Goal: Task Accomplishment & Management: Use online tool/utility

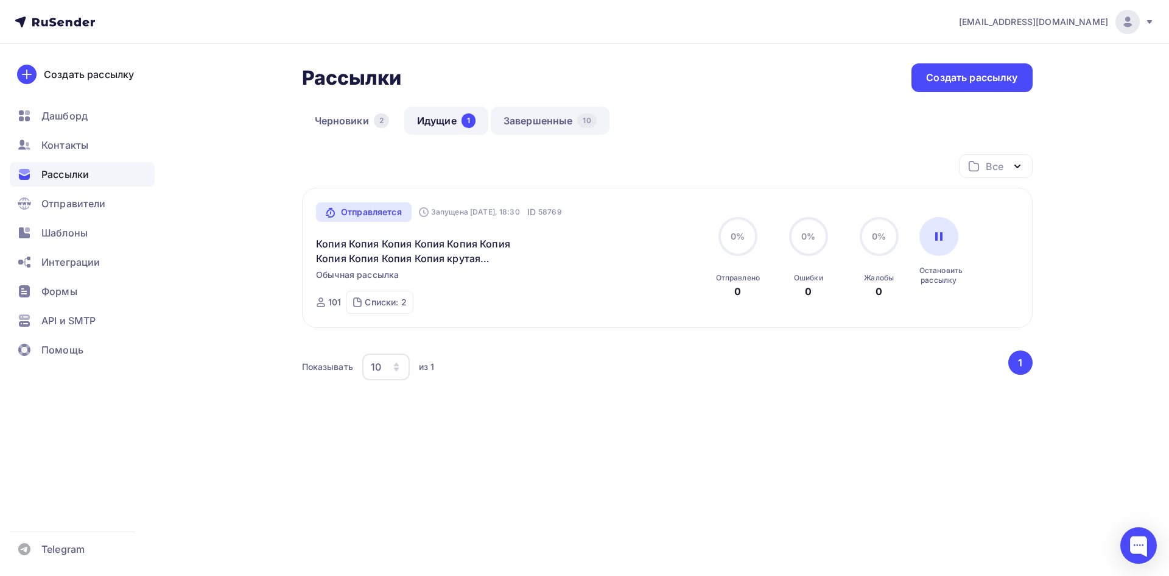
click at [547, 117] on link "Завершенные 10" at bounding box center [550, 121] width 119 height 28
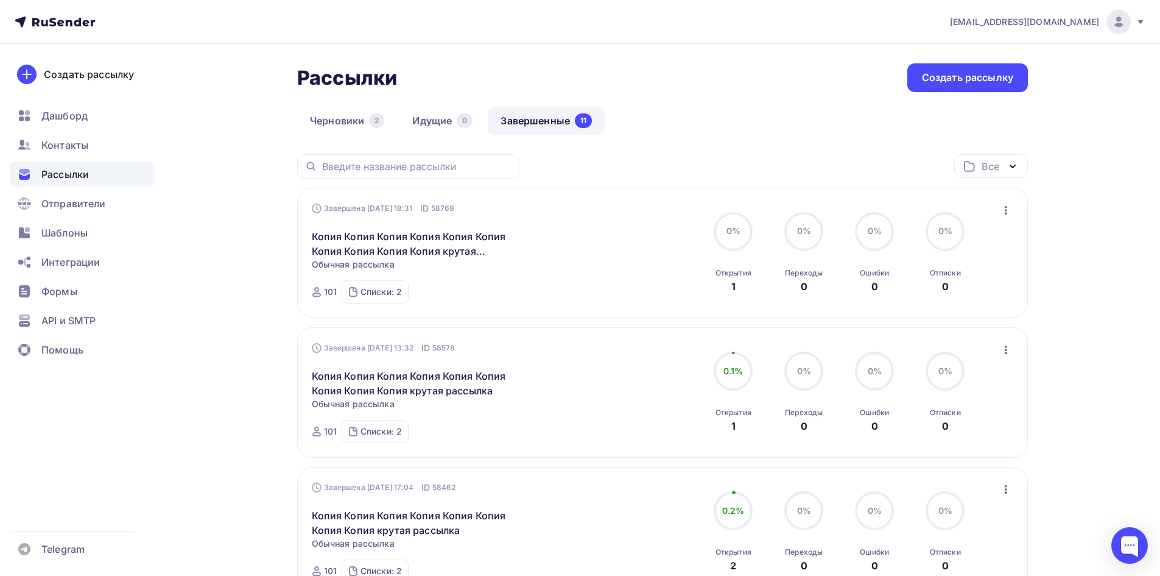
click at [1007, 211] on icon "button" at bounding box center [1006, 210] width 15 height 15
click at [945, 292] on div "Копировать в новую" at bounding box center [950, 290] width 125 height 15
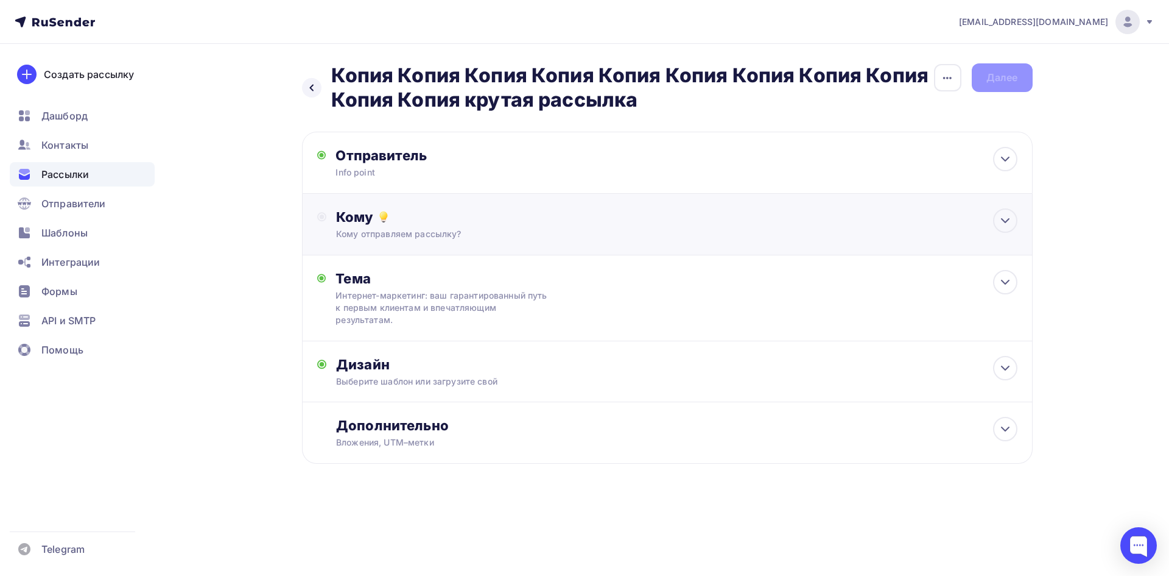
click at [343, 220] on div "Кому" at bounding box center [676, 216] width 681 height 17
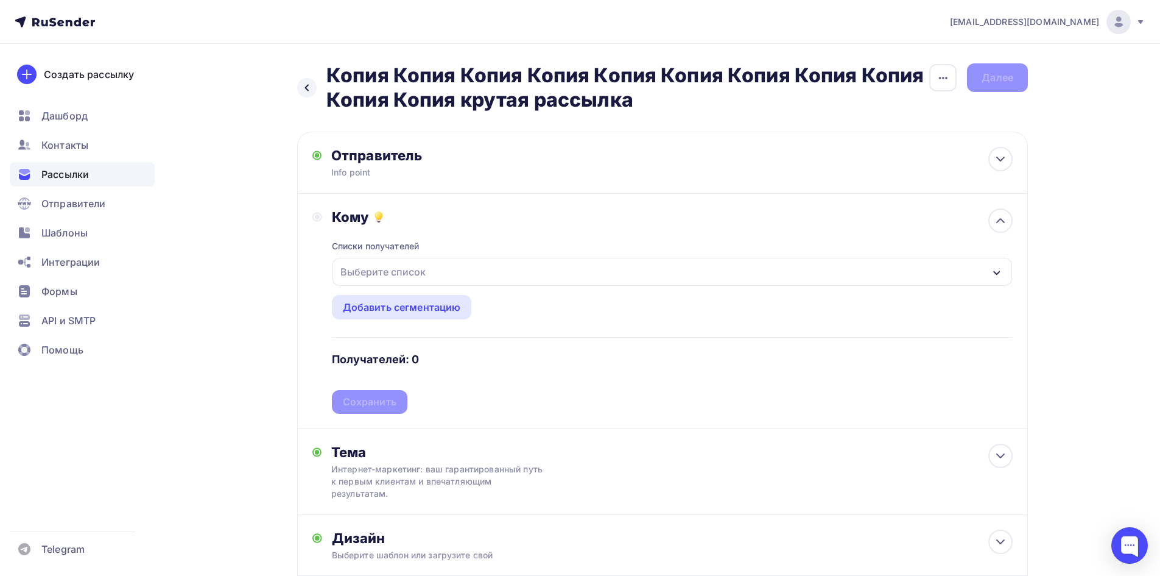
click at [364, 276] on div "Выберите список" at bounding box center [383, 272] width 95 height 22
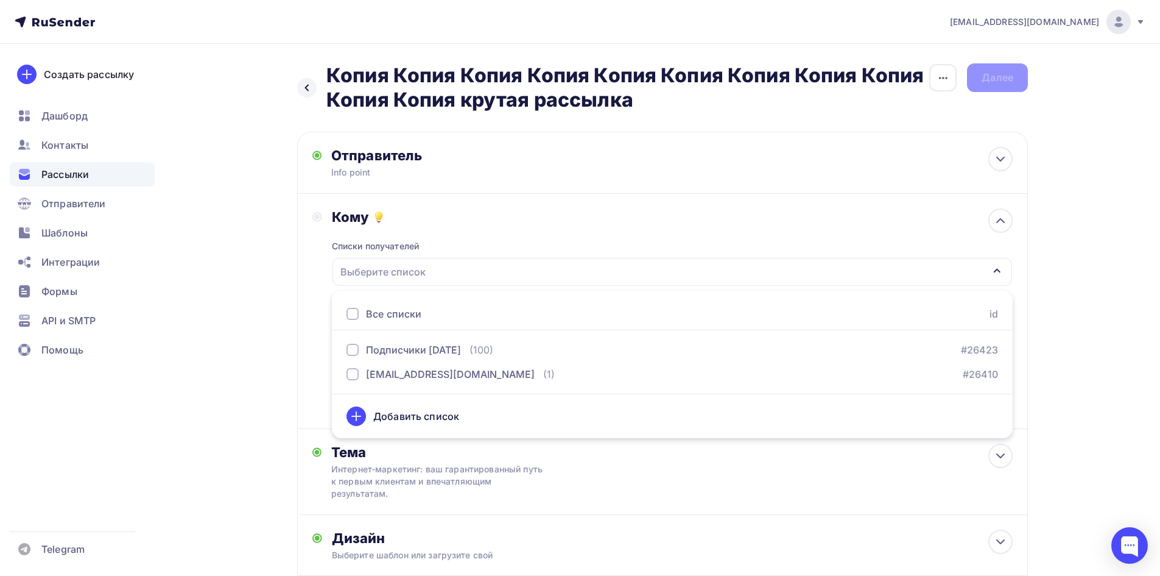
click at [350, 316] on div at bounding box center [353, 314] width 12 height 12
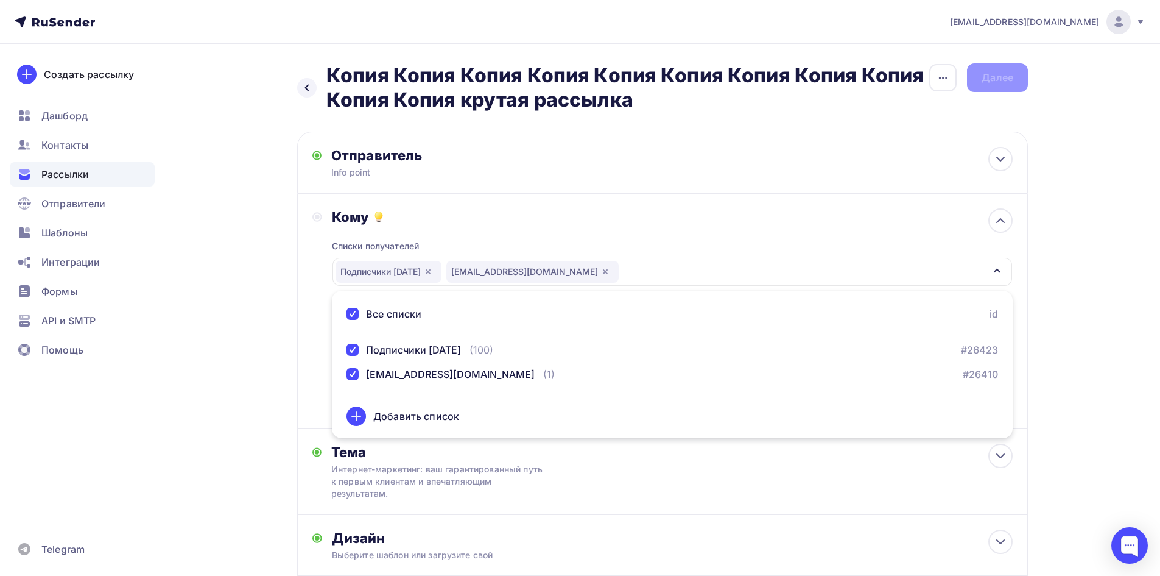
click at [280, 292] on div "Назад Копия Копия Копия Копия Копия Копия Копия Копия Копия Копия Копия крутая …" at bounding box center [580, 380] width 998 height 672
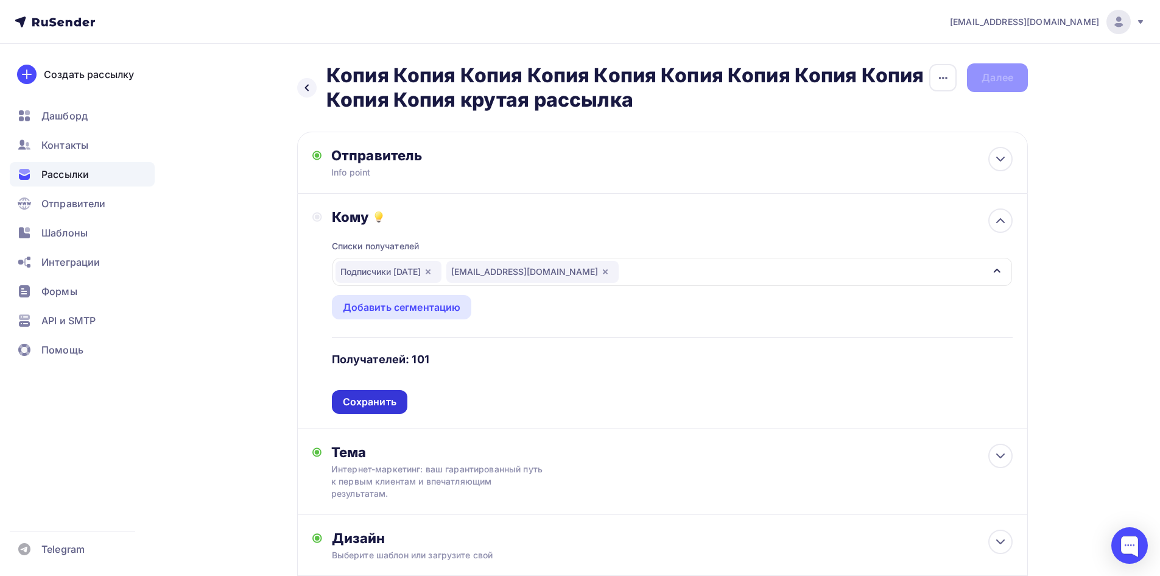
click at [365, 400] on div "Сохранить" at bounding box center [370, 402] width 54 height 14
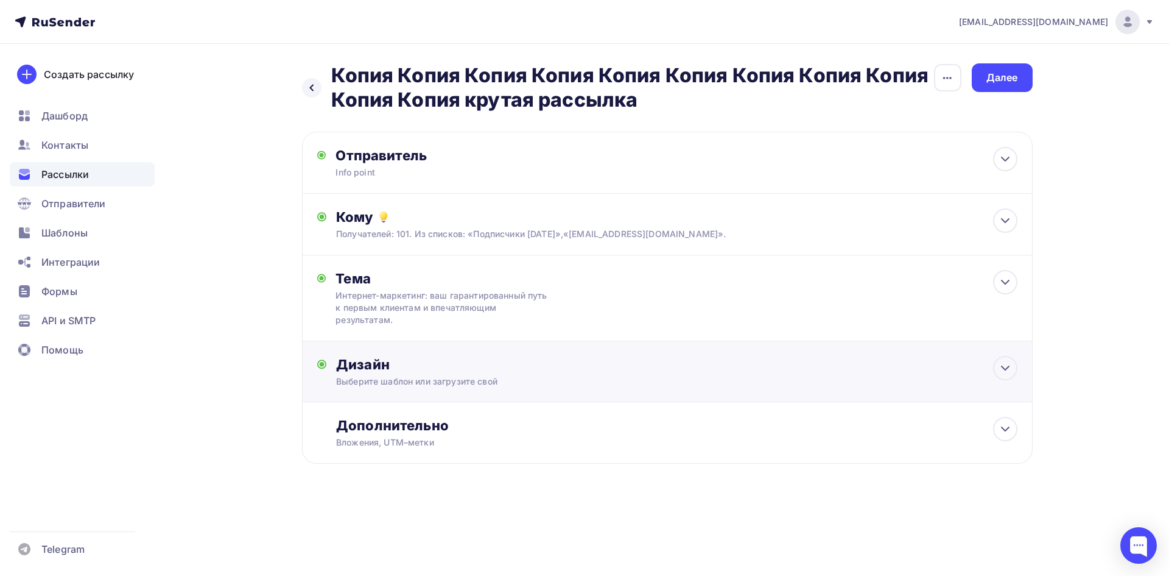
click at [373, 361] on div "Дизайн" at bounding box center [676, 364] width 681 height 17
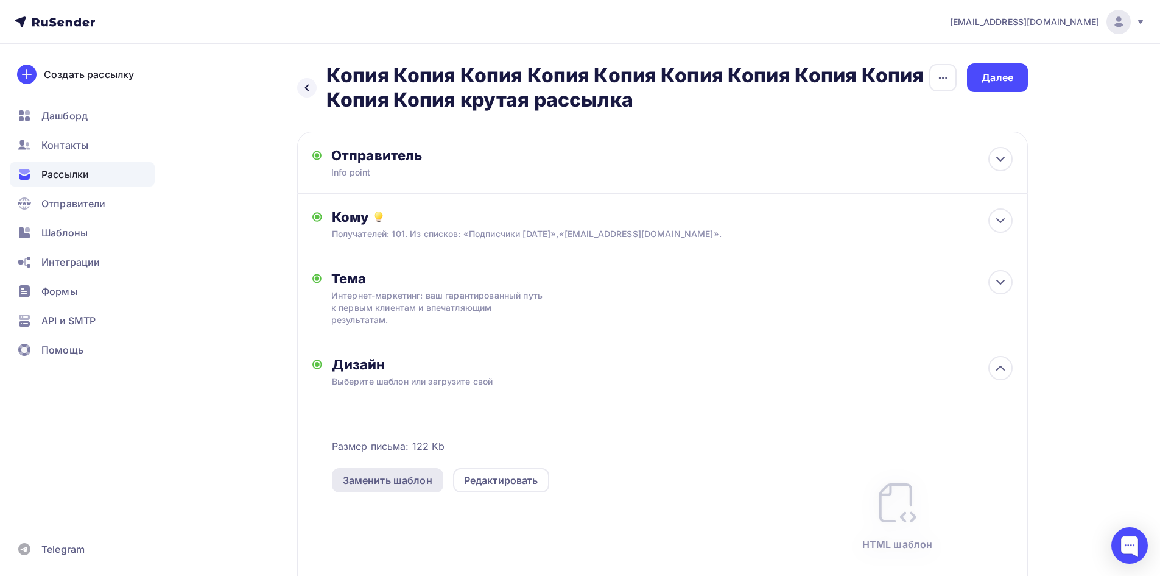
click at [379, 468] on div "Заменить шаблон" at bounding box center [387, 480] width 111 height 24
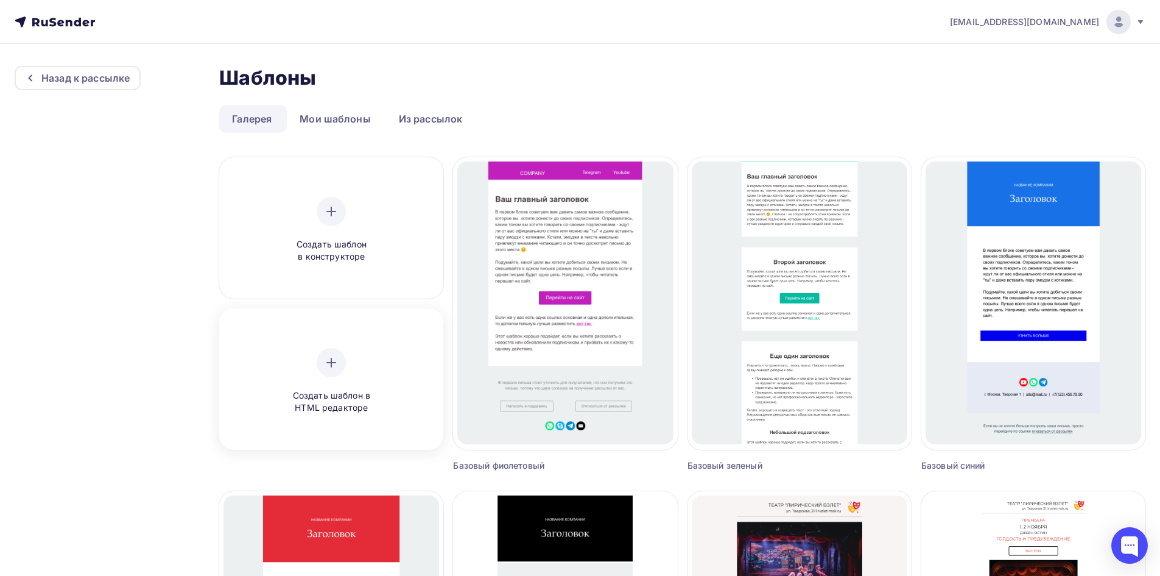
click at [334, 359] on icon at bounding box center [331, 362] width 15 height 15
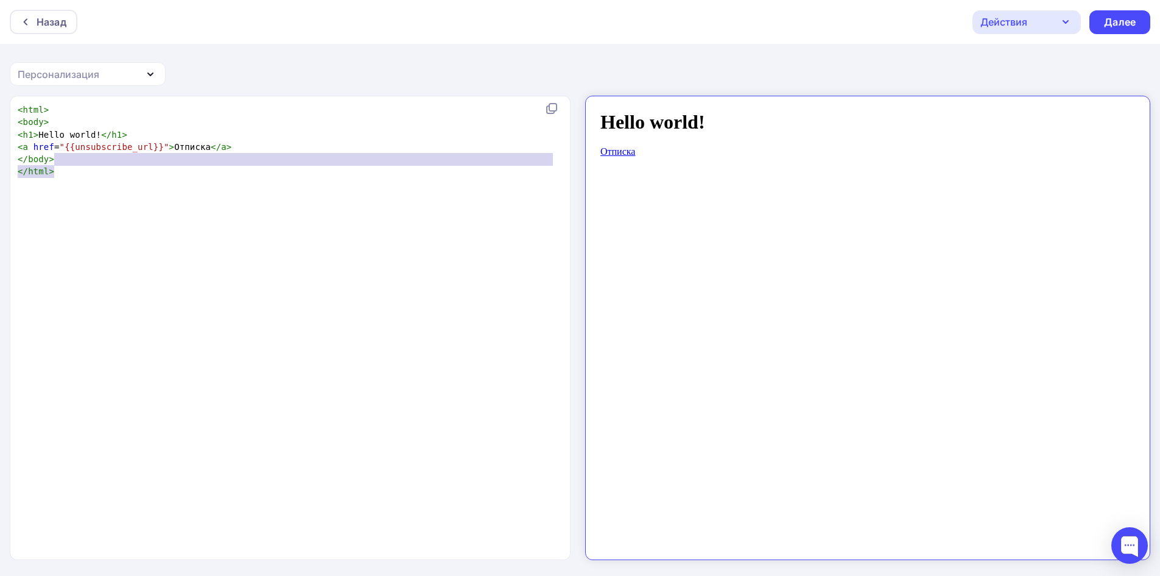
scroll to position [4, 0]
type textarea "<html> <body> <h1>Hello world!</h1> <a href="{{unsubscribe_url}}">Отписка</a> <…"
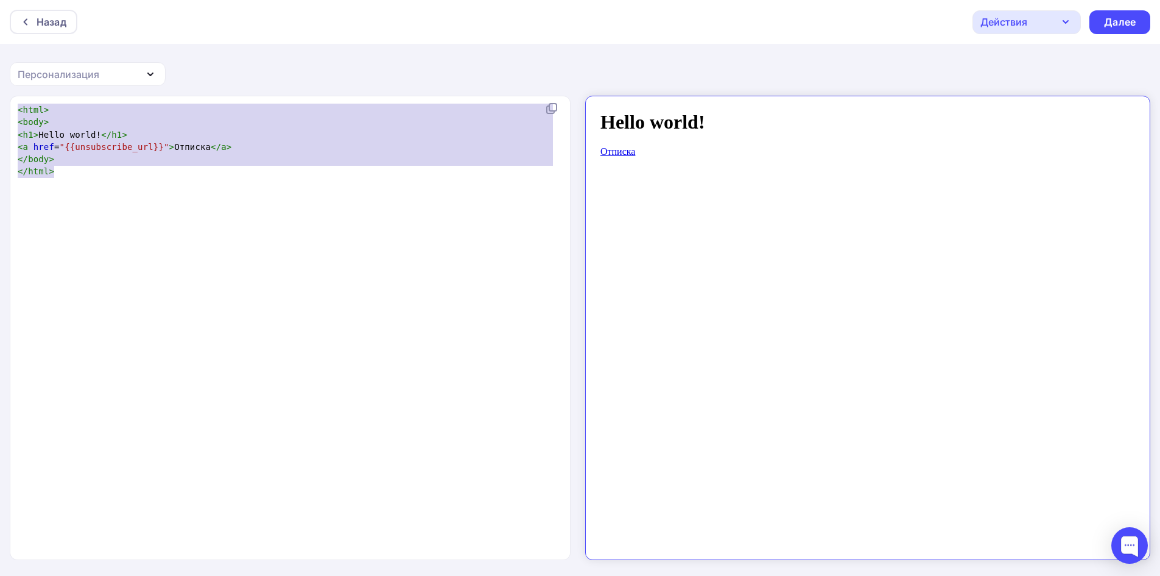
drag, startPoint x: 132, startPoint y: 177, endPoint x: 10, endPoint y: 99, distance: 145.1
click at [2, 101] on div "<html> <body> <h1>Hello world!</h1> <a href="{{unsubscribe_url}}">Отписка</a> <…" at bounding box center [580, 336] width 1160 height 481
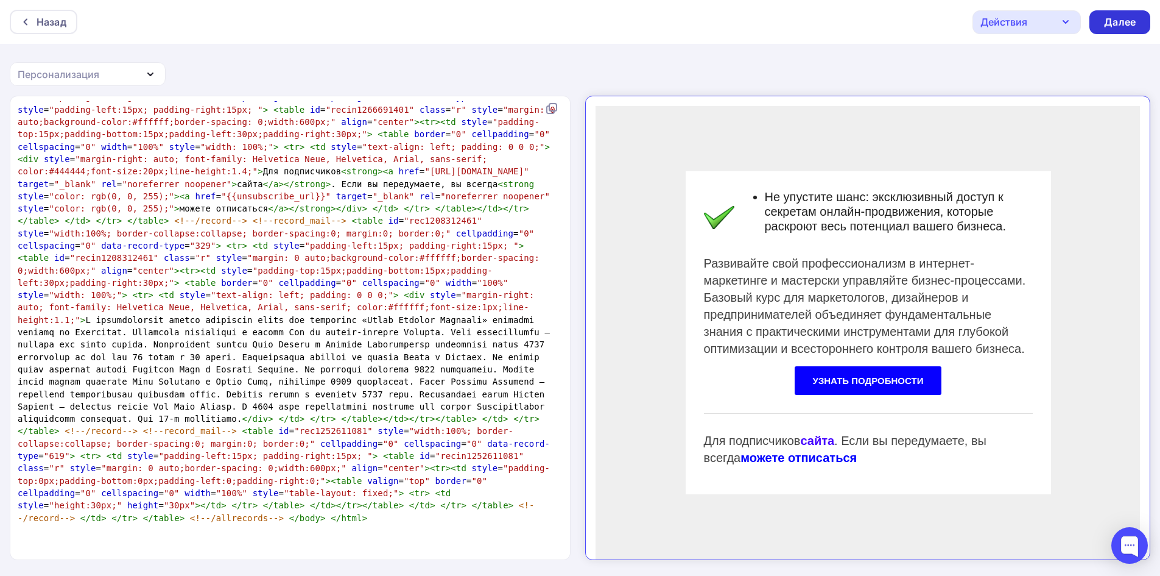
click at [1121, 21] on div "Далее" at bounding box center [1120, 22] width 32 height 14
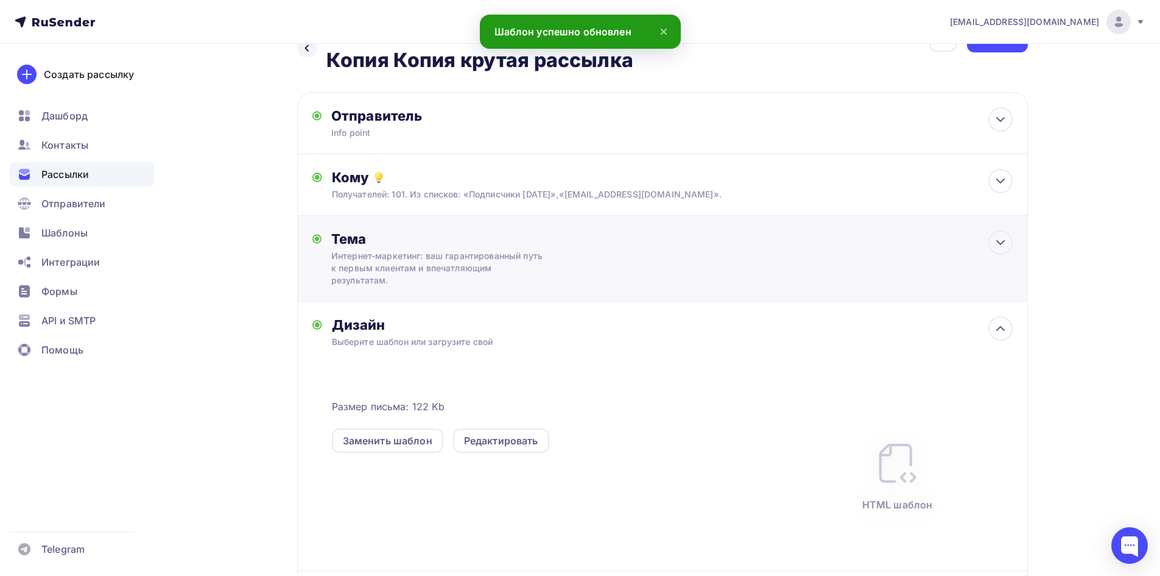
scroll to position [61, 0]
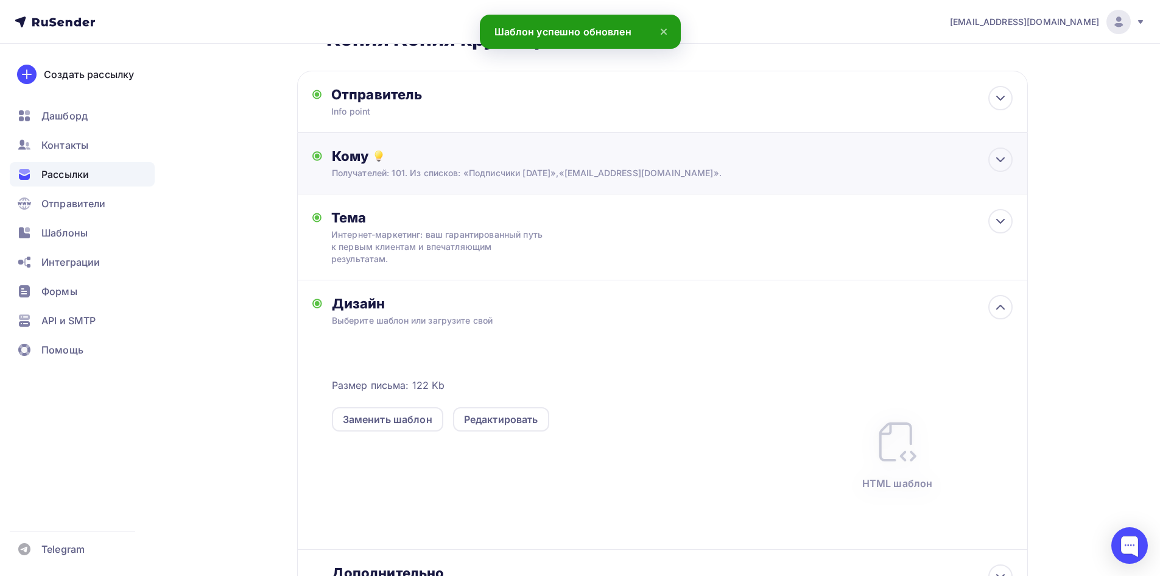
click at [399, 162] on div "Кому" at bounding box center [672, 155] width 681 height 17
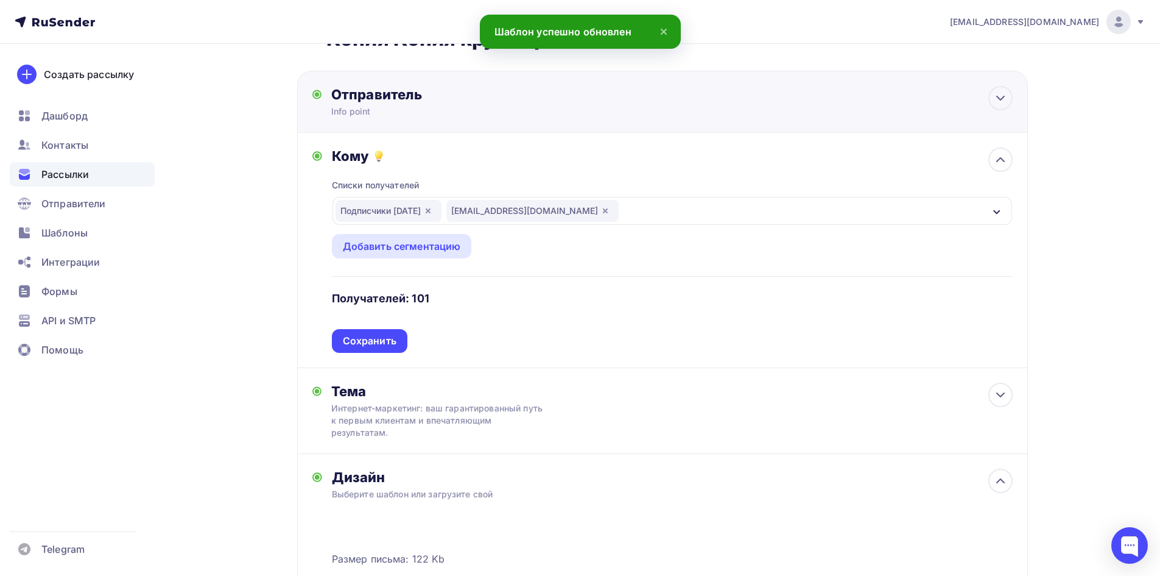
click at [392, 98] on div "Отправитель" at bounding box center [463, 94] width 264 height 17
type input "Info point"
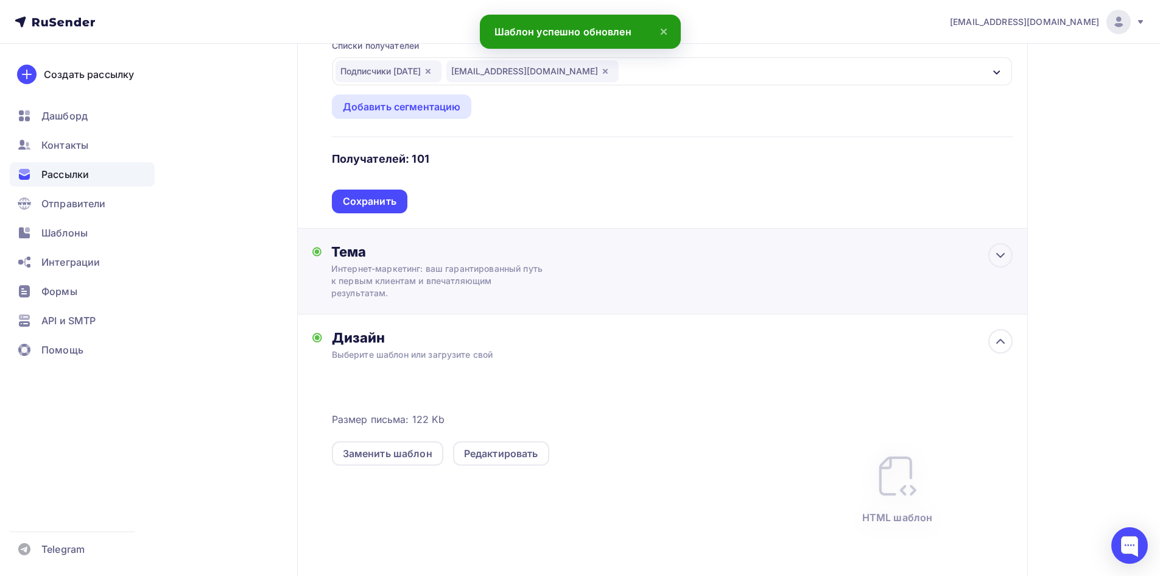
scroll to position [365, 0]
click at [391, 270] on div "Интернет-маркетинг: ваш гарантированный путь к первым клиентам и впечатляющим р…" at bounding box center [439, 279] width 217 height 37
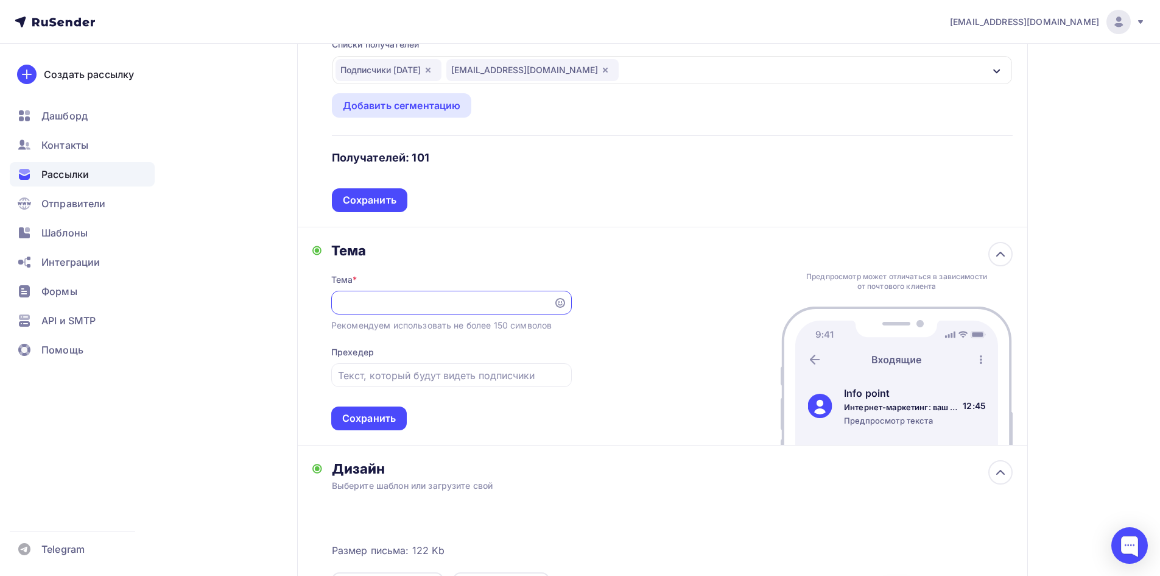
scroll to position [0, 0]
drag, startPoint x: 546, startPoint y: 305, endPoint x: 7, endPoint y: 325, distance: 539.3
click at [0, 331] on div "[EMAIL_ADDRESS][DOMAIN_NAME] Аккаунт Тарифы Выйти Создать рассылку [GEOGRAPHIC_…" at bounding box center [580, 245] width 1160 height 1220
paste input "егкий старт в интернет-маркетинге: гарантированно получите первых клиентов и вп…"
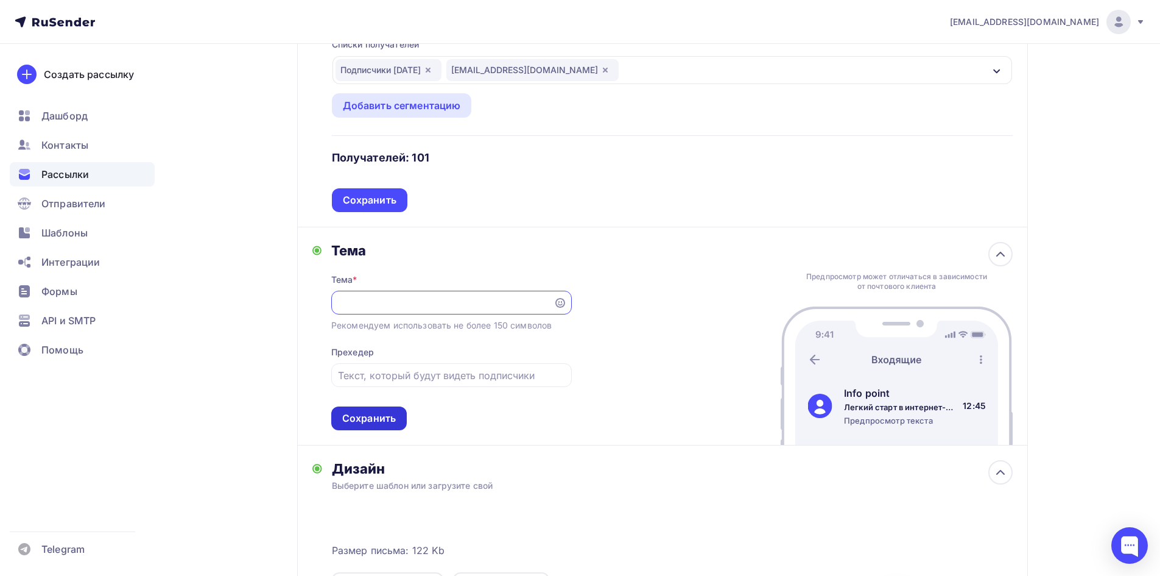
type input "Легкий старт в интернет-маркетинге: гарантированно получите первых клиентов и в…"
click at [381, 422] on div "Сохранить" at bounding box center [369, 418] width 54 height 14
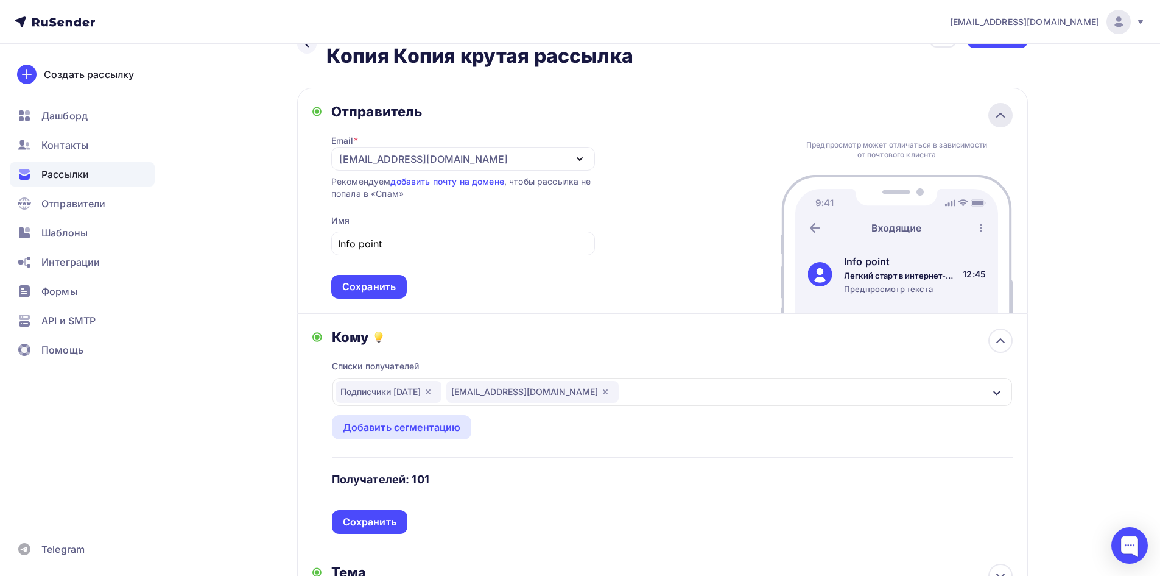
scroll to position [0, 0]
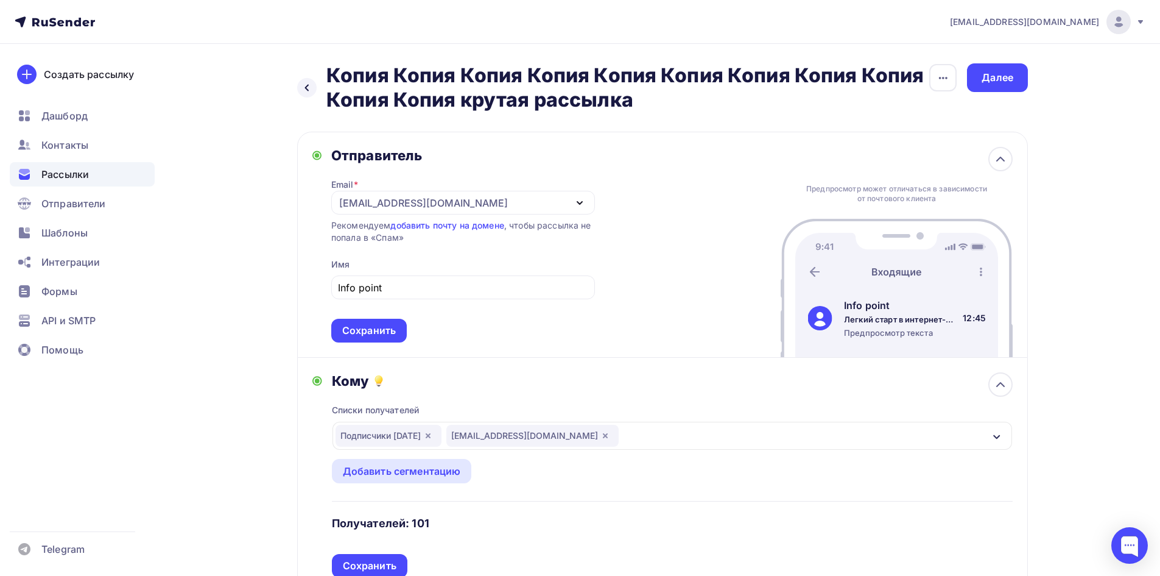
click at [1029, 73] on div "Назад Копия Копия Копия Копия Копия Копия Копия Копия Копия Копия Копия крутая …" at bounding box center [580, 566] width 998 height 1044
click at [1012, 74] on div "Далее" at bounding box center [998, 78] width 32 height 14
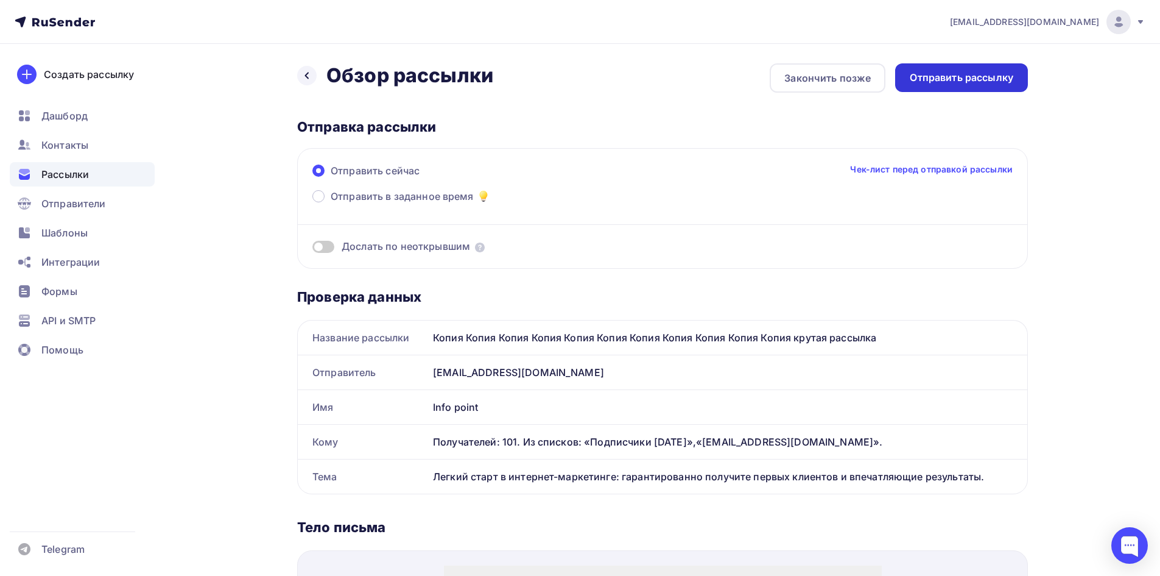
click at [965, 80] on div "Отправить рассылку" at bounding box center [962, 78] width 104 height 14
